Goal: Download file/media

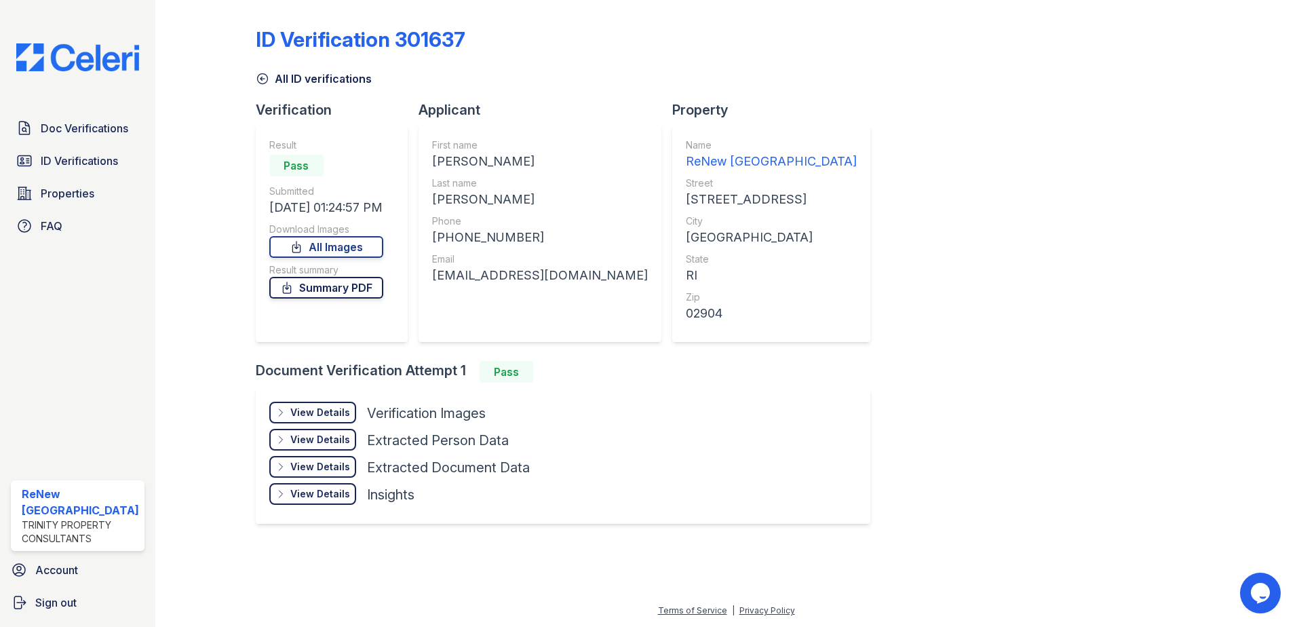
click at [319, 289] on link "Summary PDF" at bounding box center [326, 288] width 114 height 22
click at [318, 250] on link "All Images" at bounding box center [326, 247] width 114 height 22
click at [1046, 189] on div "ID Verification 301637 All ID verifications Verification Result Pass Submitted …" at bounding box center [727, 273] width 942 height 537
click at [49, 65] on img at bounding box center [77, 57] width 145 height 28
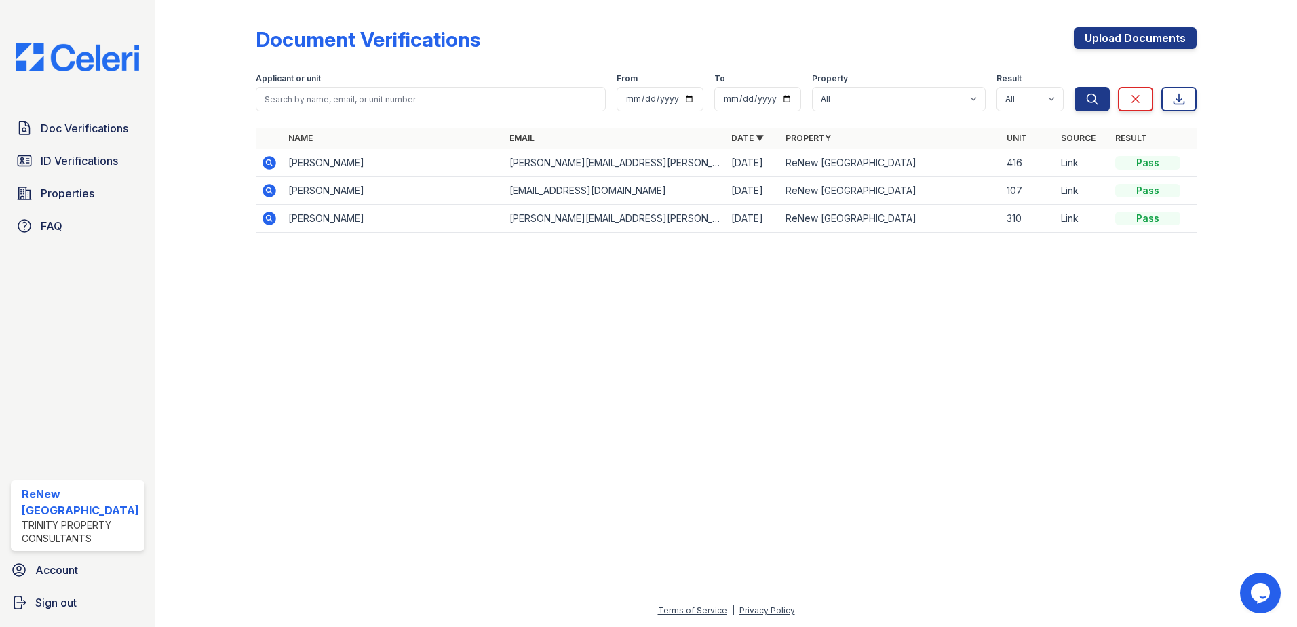
drag, startPoint x: 574, startPoint y: 221, endPoint x: 421, endPoint y: 126, distance: 180.4
drag, startPoint x: 421, startPoint y: 126, endPoint x: 917, endPoint y: 308, distance: 528.9
click at [912, 309] on div at bounding box center [726, 435] width 1099 height 335
